Goal: Obtain resource: Obtain resource

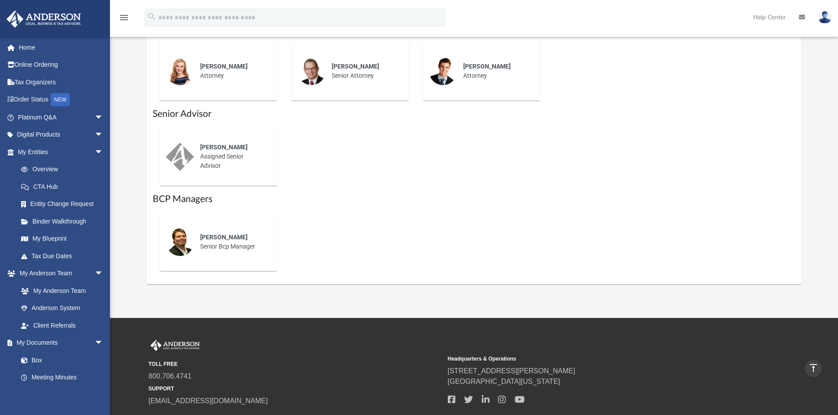
scroll to position [142, 0]
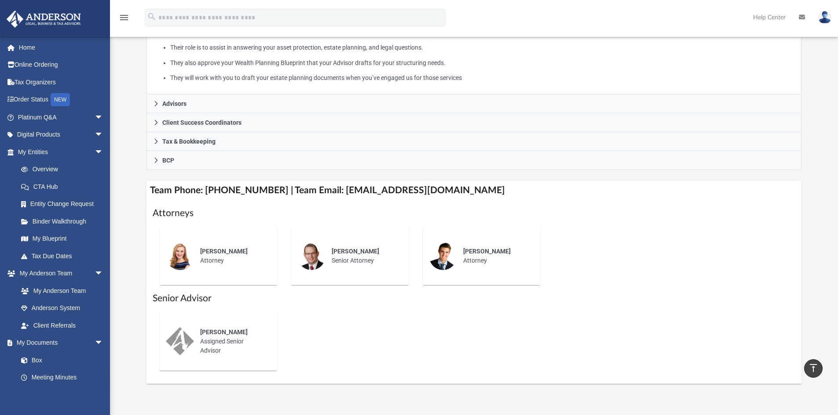
scroll to position [202, 0]
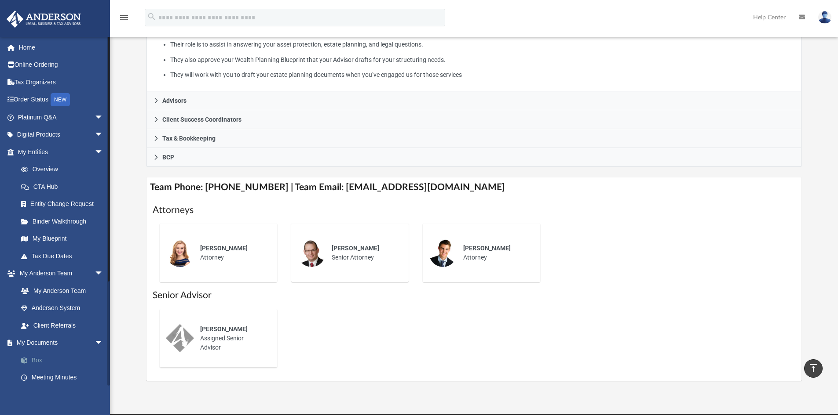
click at [39, 359] on link "Box" at bounding box center [64, 361] width 104 height 18
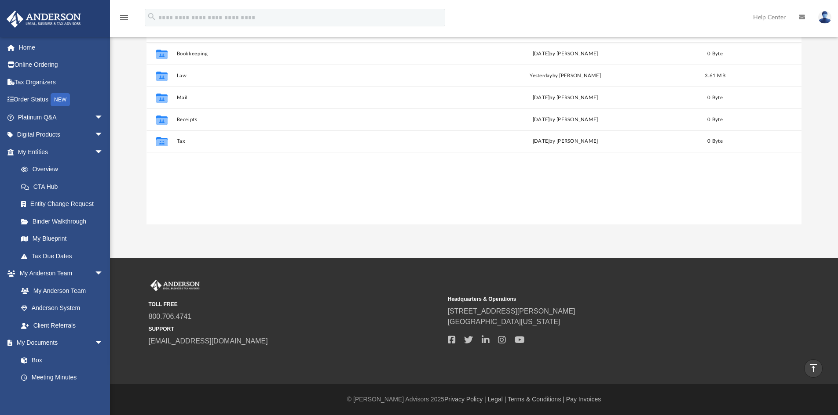
scroll to position [193, 648]
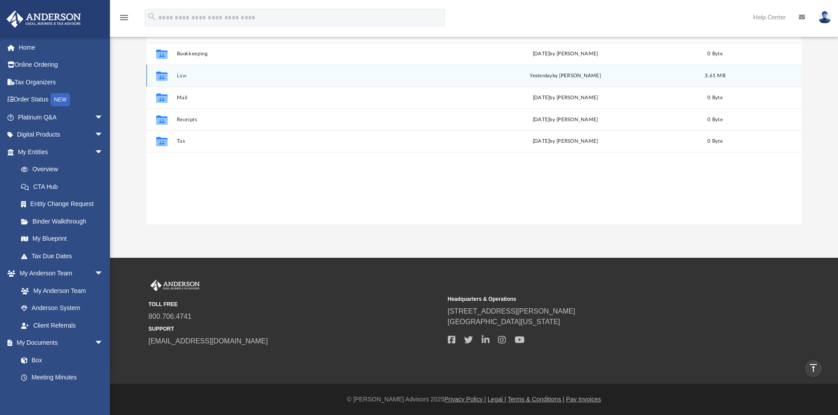
click at [186, 77] on button "Law" at bounding box center [304, 76] width 256 height 6
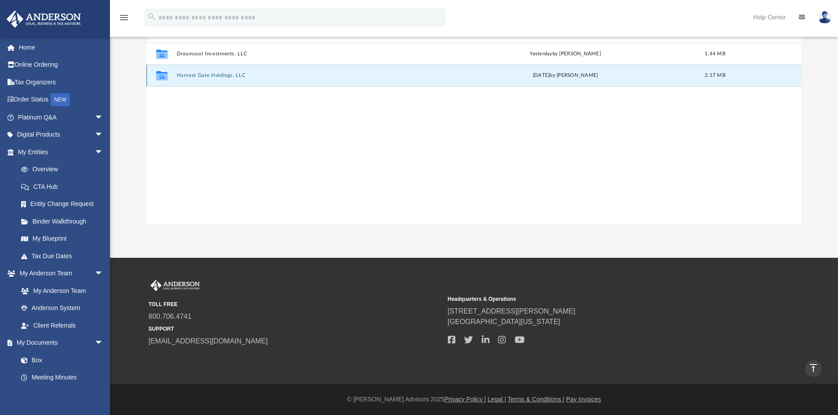
click at [186, 77] on button "Harvest Gate Holdings, LLC" at bounding box center [304, 76] width 256 height 6
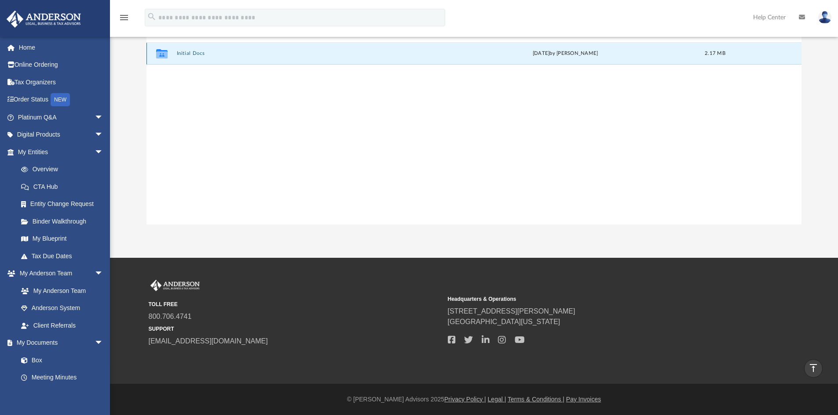
click at [194, 54] on button "Initial Docs" at bounding box center [304, 54] width 256 height 6
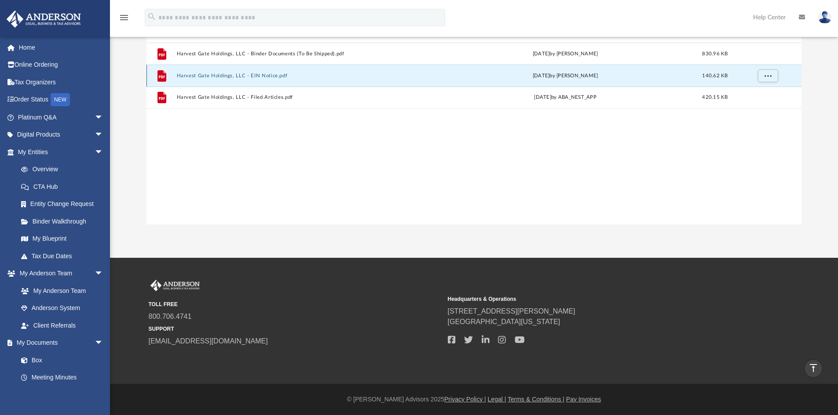
click at [273, 74] on button "Harvest Gate Holdings, LLC - EIN Notice.pdf" at bounding box center [304, 76] width 256 height 6
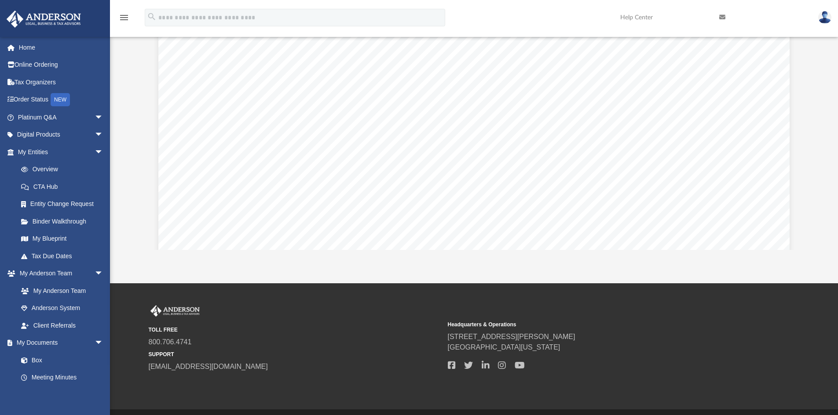
scroll to position [1451, 0]
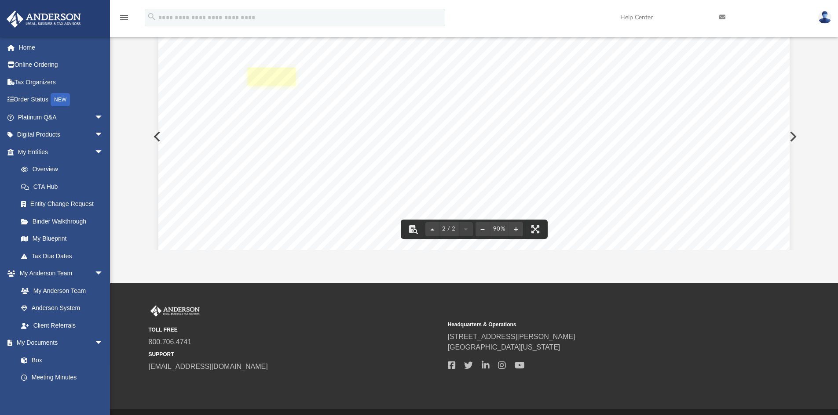
click at [270, 80] on link "Page 2" at bounding box center [271, 77] width 47 height 18
click at [154, 131] on button "Preview" at bounding box center [155, 136] width 19 height 25
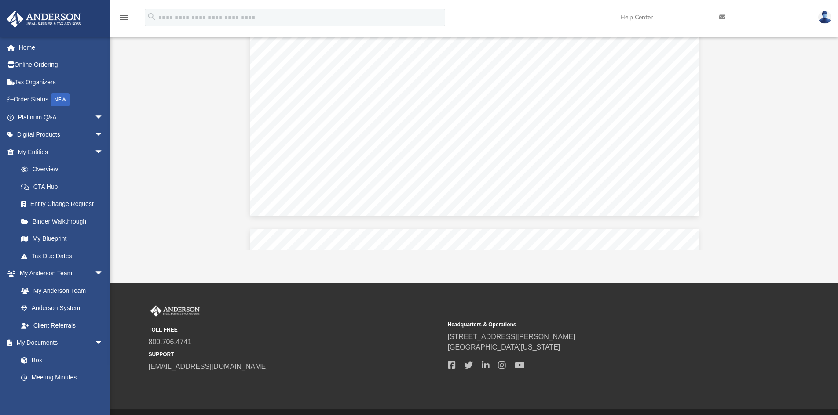
scroll to position [40735, 0]
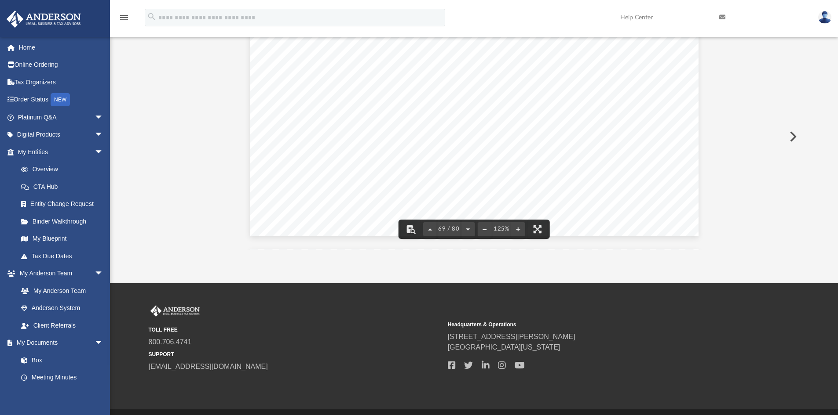
click at [791, 138] on button "Preview" at bounding box center [791, 136] width 19 height 25
click at [276, 161] on link "Page 1" at bounding box center [271, 164] width 47 height 18
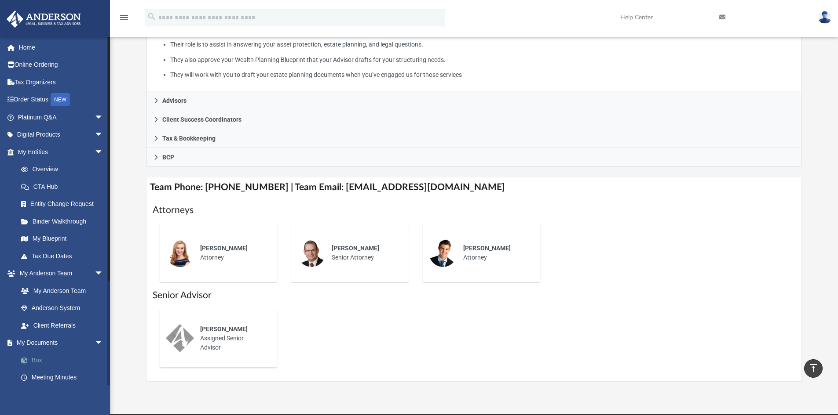
click at [43, 359] on link "Box" at bounding box center [64, 361] width 104 height 18
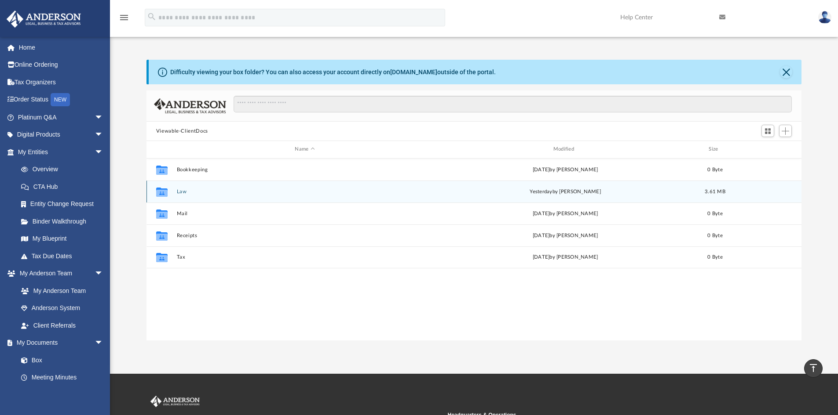
scroll to position [0, 0]
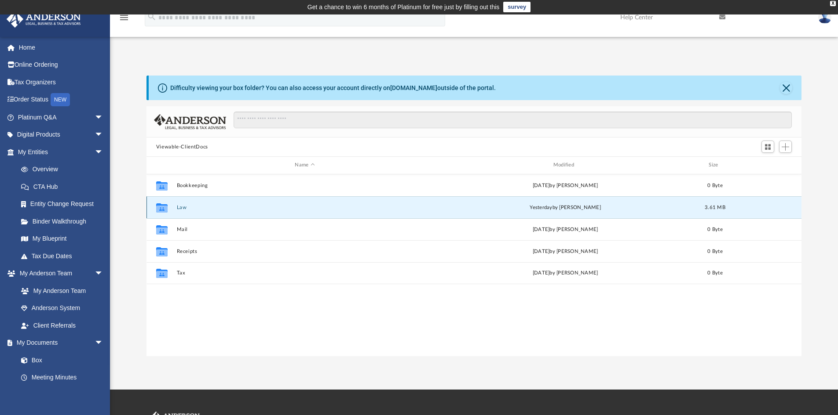
click at [187, 211] on button "Law" at bounding box center [304, 208] width 256 height 6
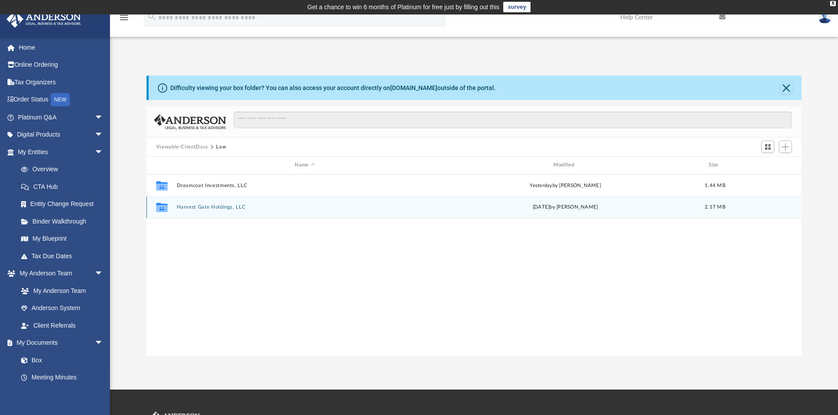
click at [192, 209] on button "Harvest Gate Holdings, LLC" at bounding box center [304, 207] width 256 height 6
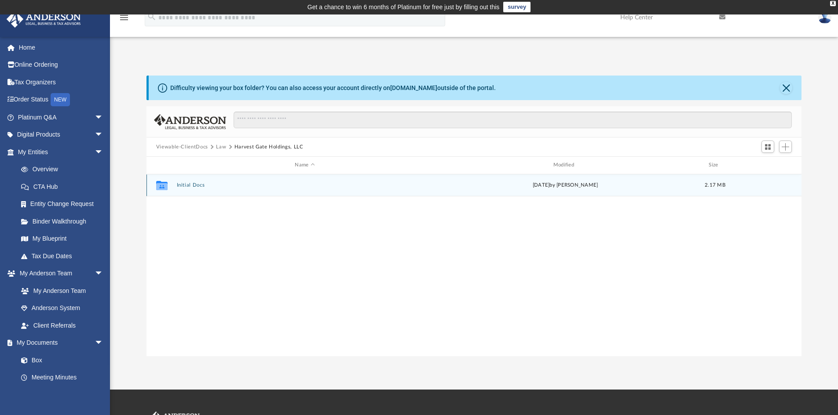
click at [195, 186] on button "Initial Docs" at bounding box center [304, 185] width 256 height 6
